Goal: Task Accomplishment & Management: Manage account settings

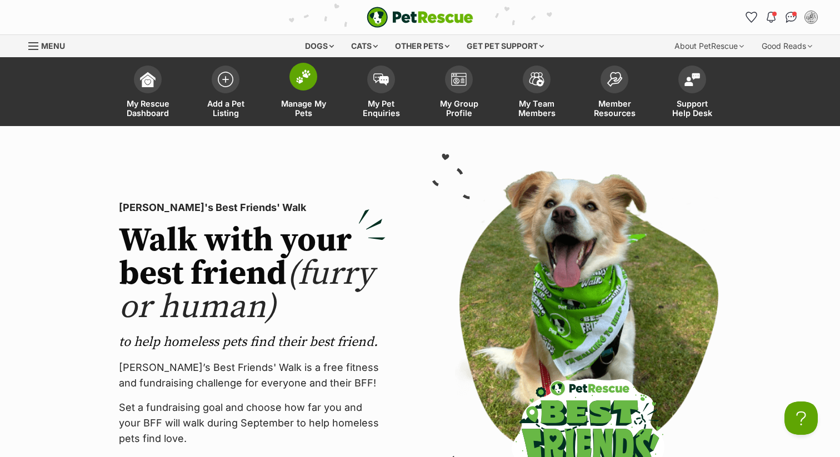
click at [303, 89] on span at bounding box center [303, 77] width 28 height 28
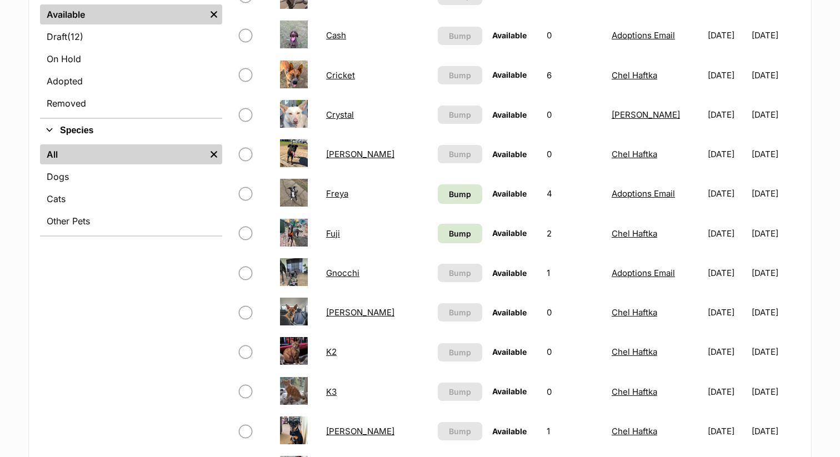
scroll to position [330, 0]
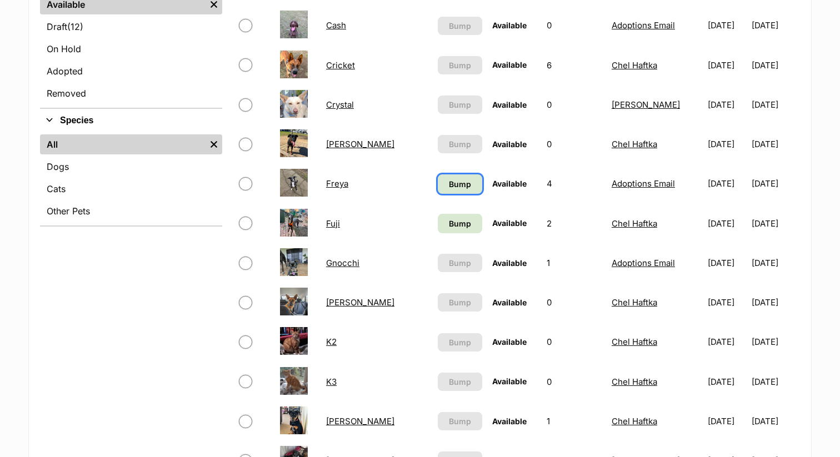
click at [449, 184] on span "Bump" at bounding box center [460, 184] width 22 height 12
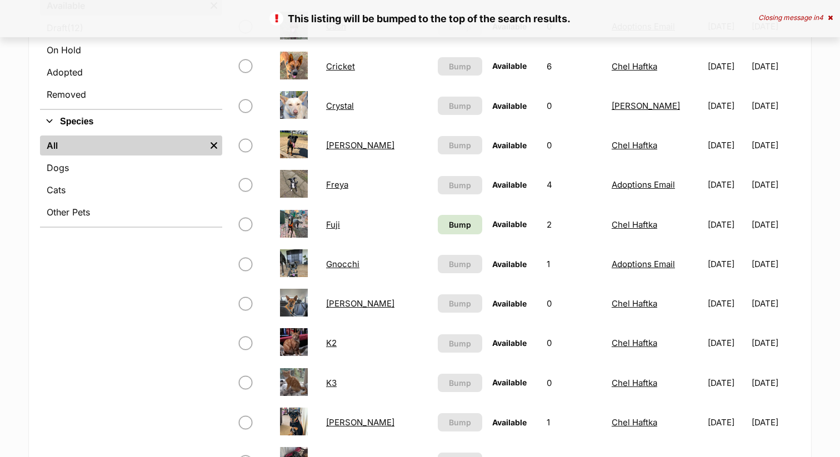
scroll to position [330, 0]
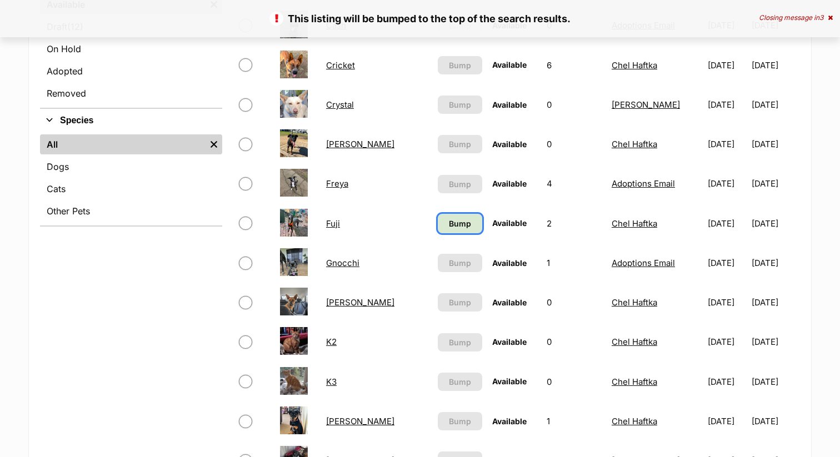
click at [449, 225] on span "Bump" at bounding box center [460, 224] width 22 height 12
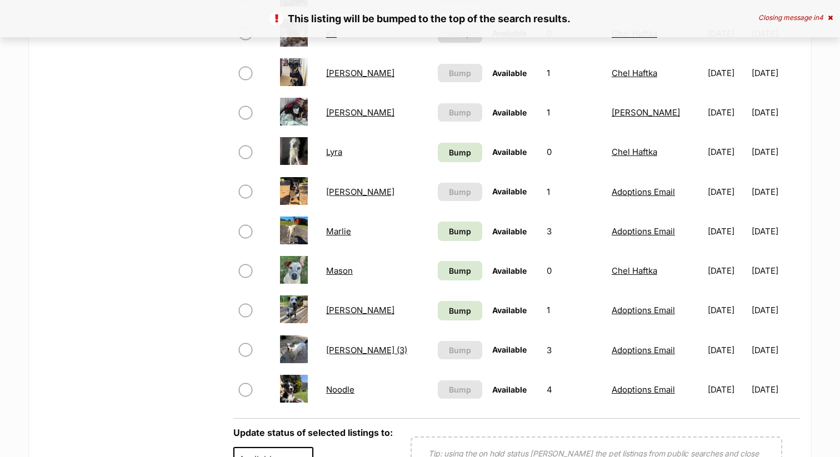
scroll to position [684, 0]
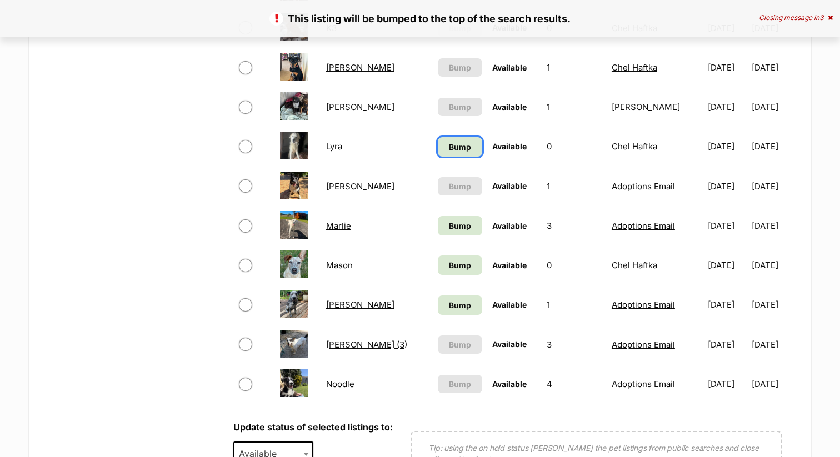
click at [449, 152] on span "Bump" at bounding box center [460, 147] width 22 height 12
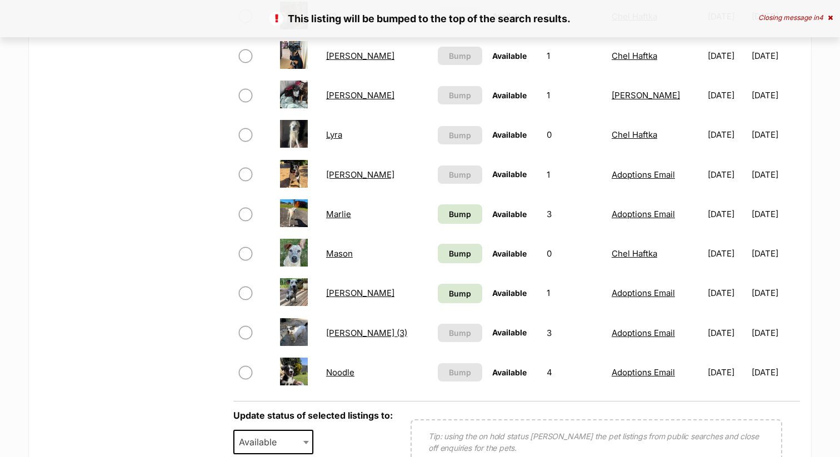
scroll to position [712, 0]
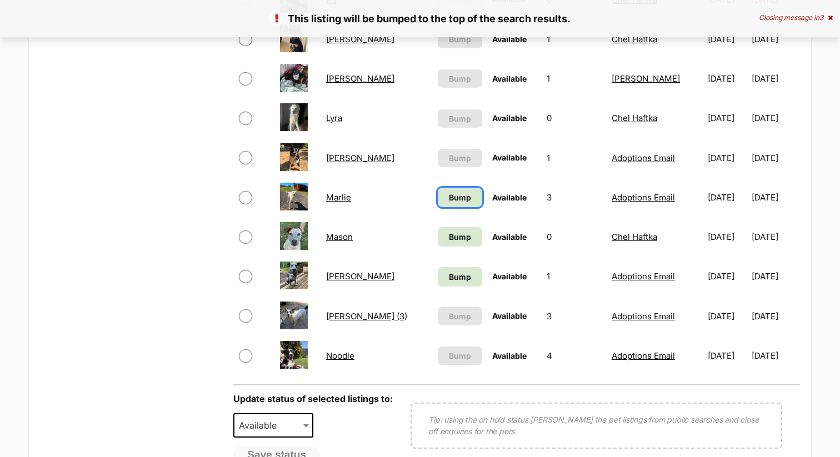
click at [449, 198] on span "Bump" at bounding box center [460, 198] width 22 height 12
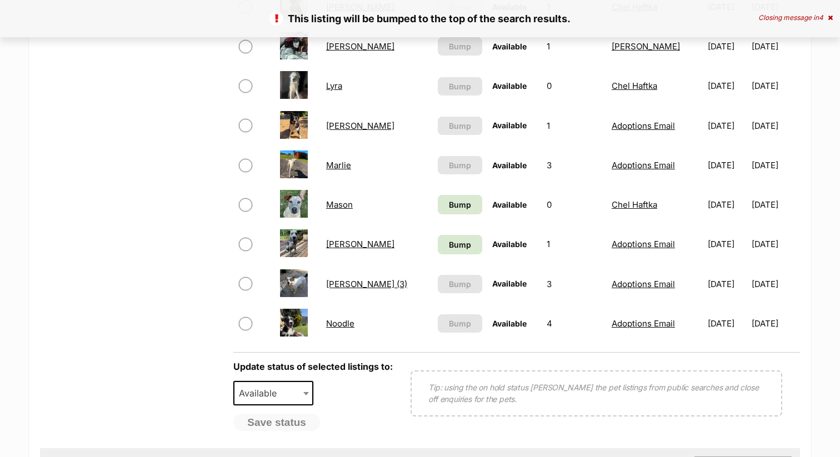
scroll to position [752, 0]
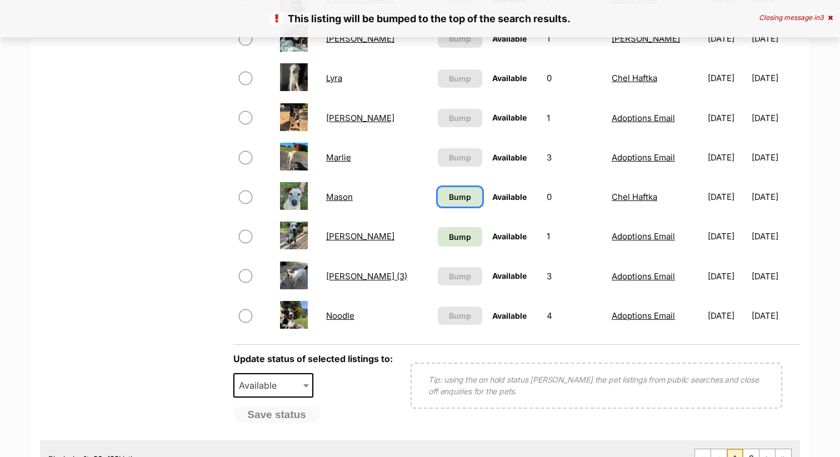
click at [449, 197] on span "Bump" at bounding box center [460, 197] width 22 height 12
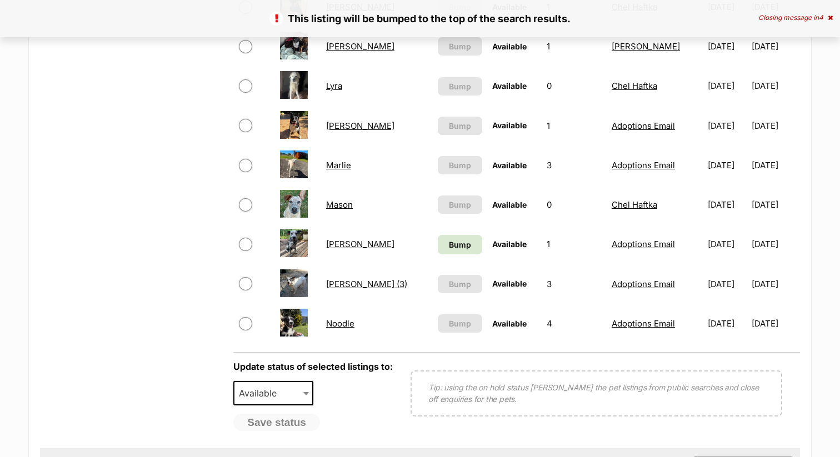
scroll to position [759, 0]
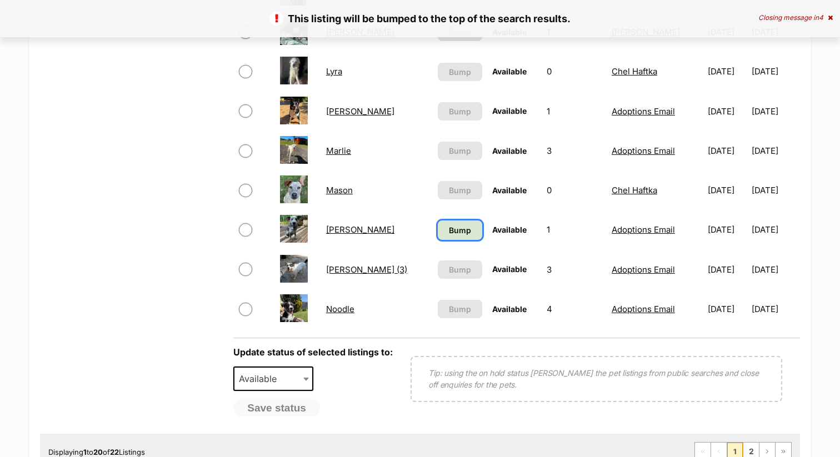
click at [449, 231] on span "Bump" at bounding box center [460, 230] width 22 height 12
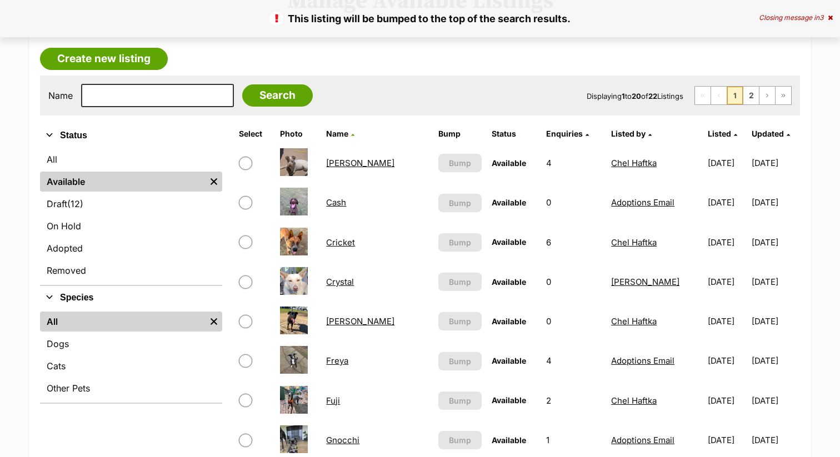
scroll to position [147, 0]
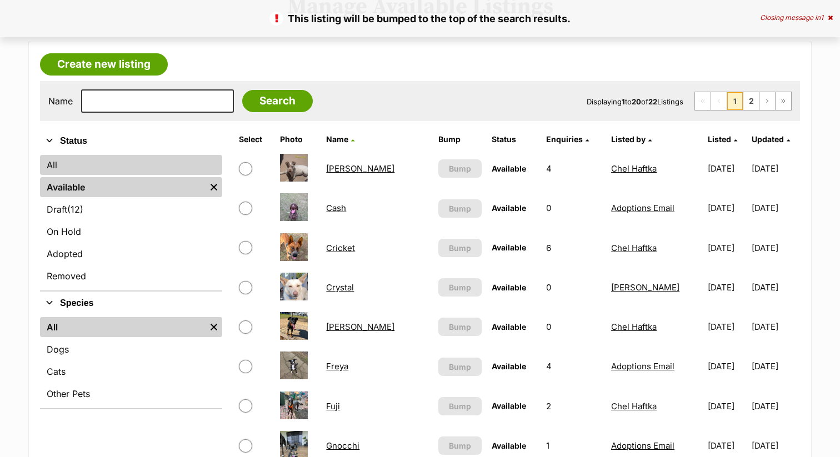
click at [122, 166] on link "All" at bounding box center [131, 165] width 182 height 20
